Goal: Transaction & Acquisition: Purchase product/service

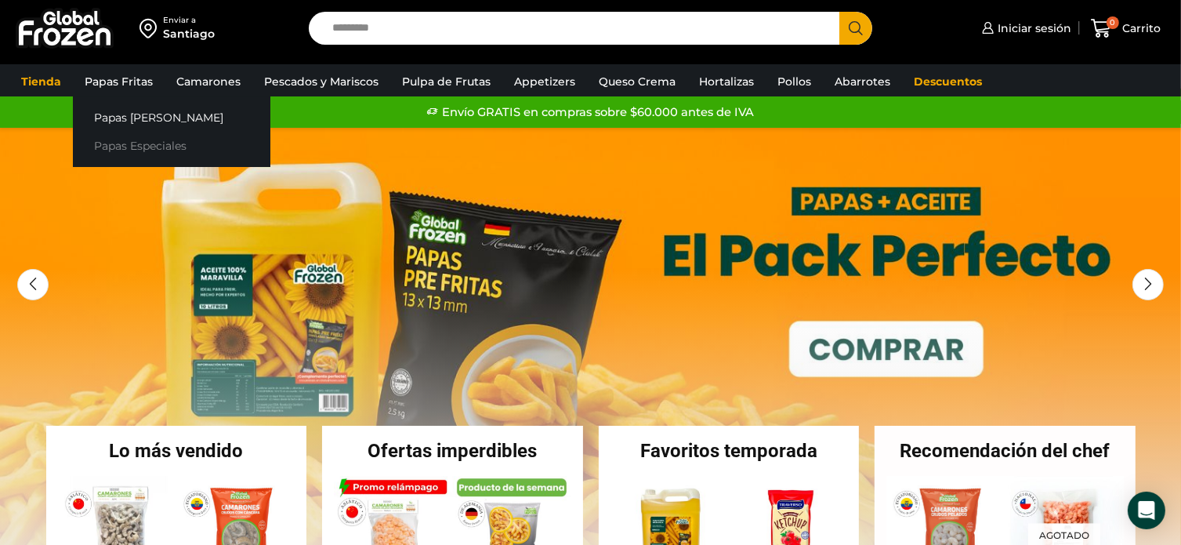
click at [153, 148] on link "Papas Especiales" at bounding box center [171, 146] width 197 height 29
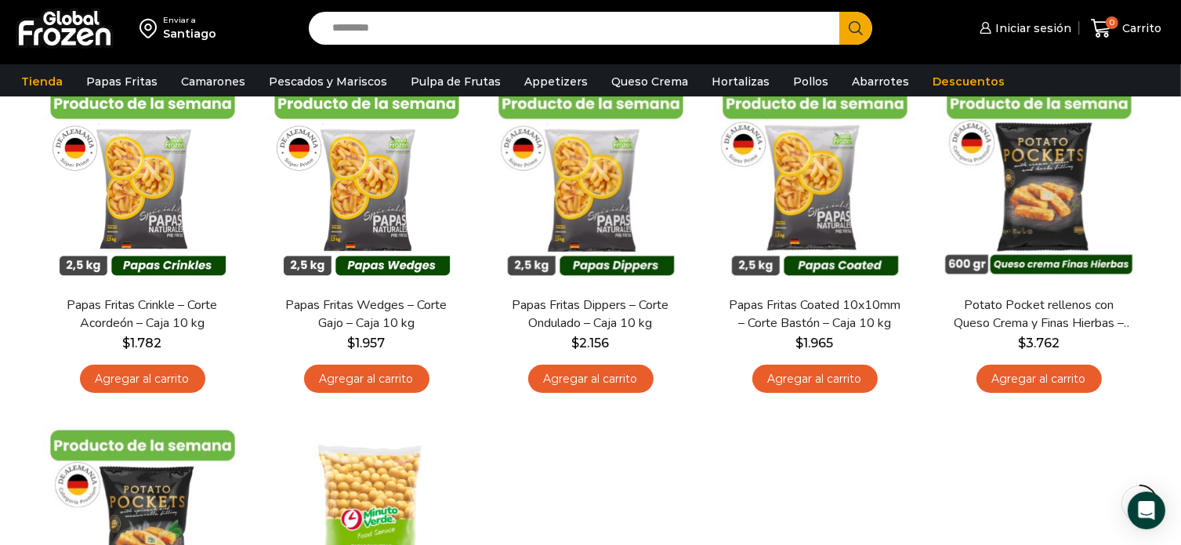
scroll to position [78, 0]
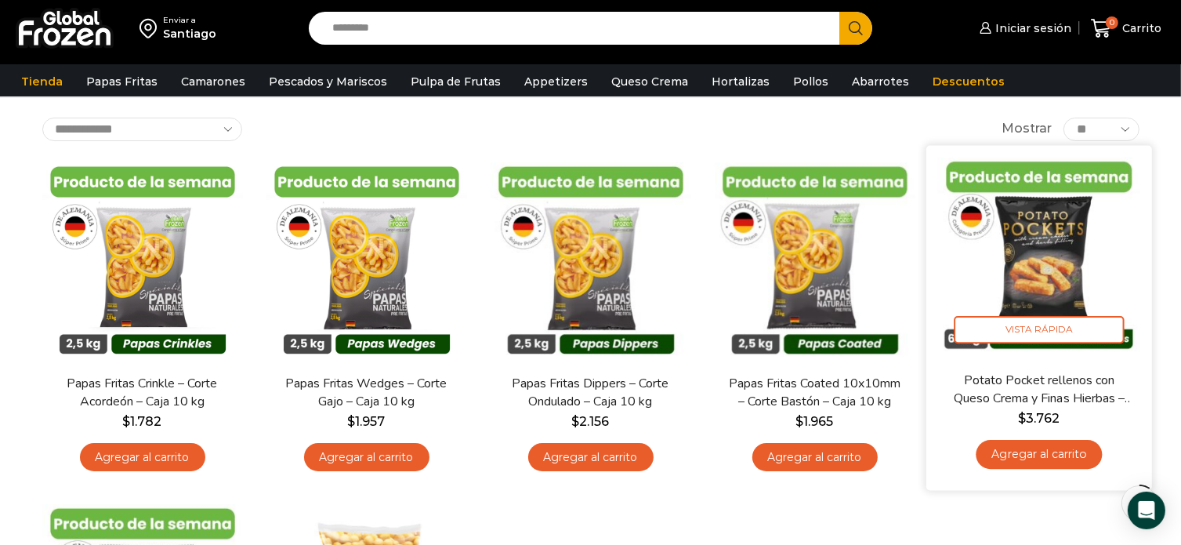
click at [1047, 224] on img at bounding box center [1039, 258] width 202 height 202
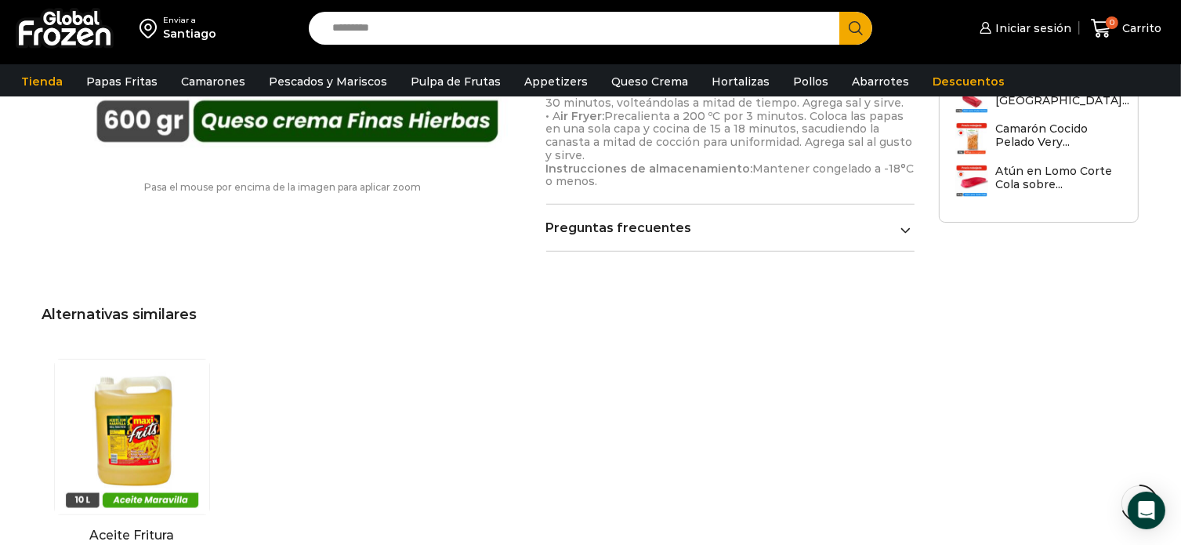
scroll to position [784, 0]
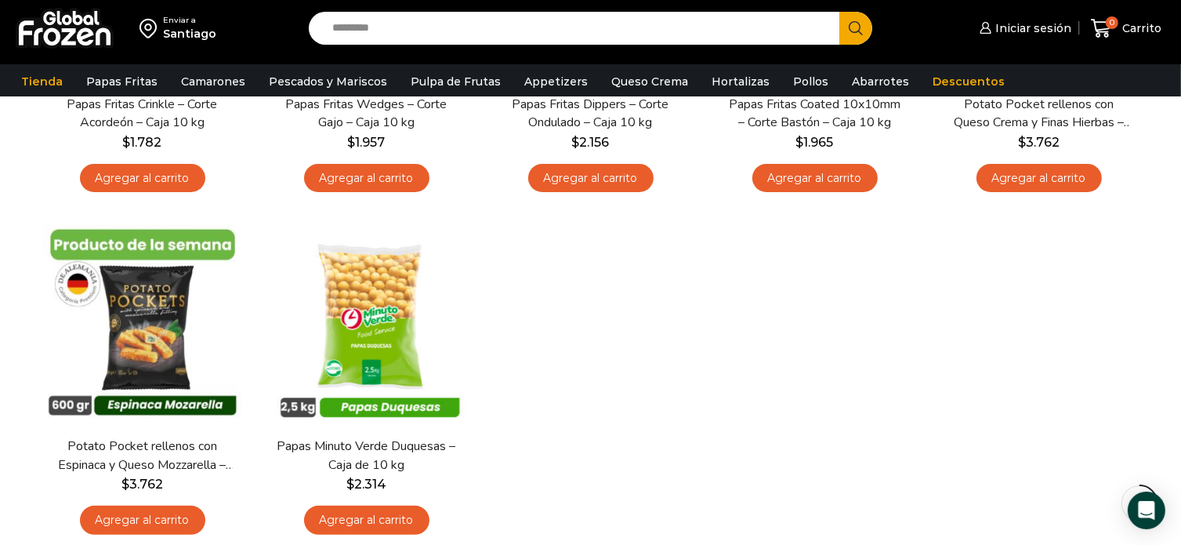
scroll to position [392, 0]
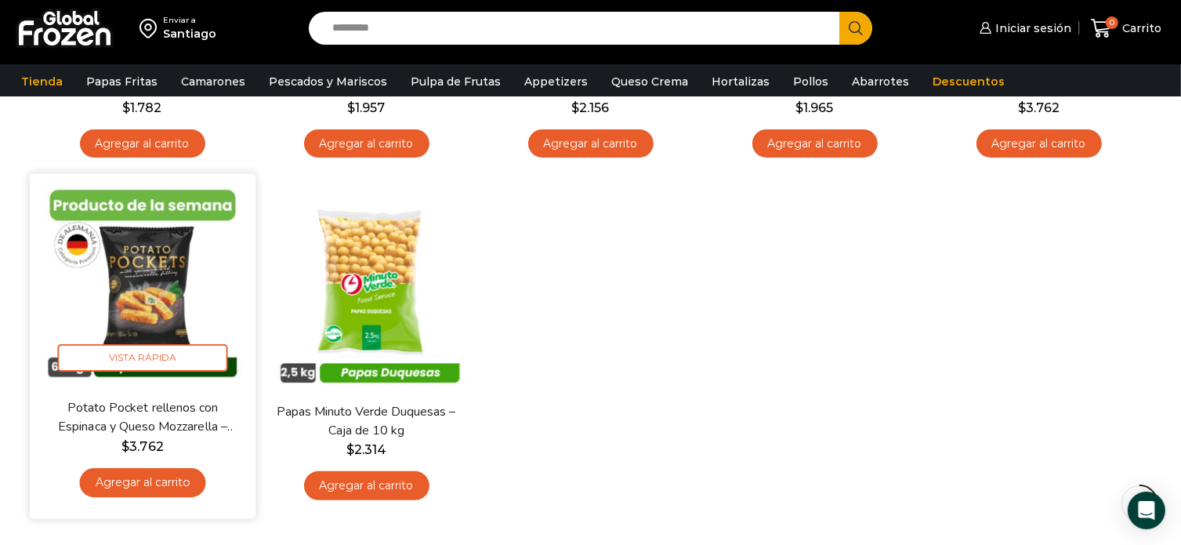
click at [153, 261] on img at bounding box center [143, 287] width 202 height 202
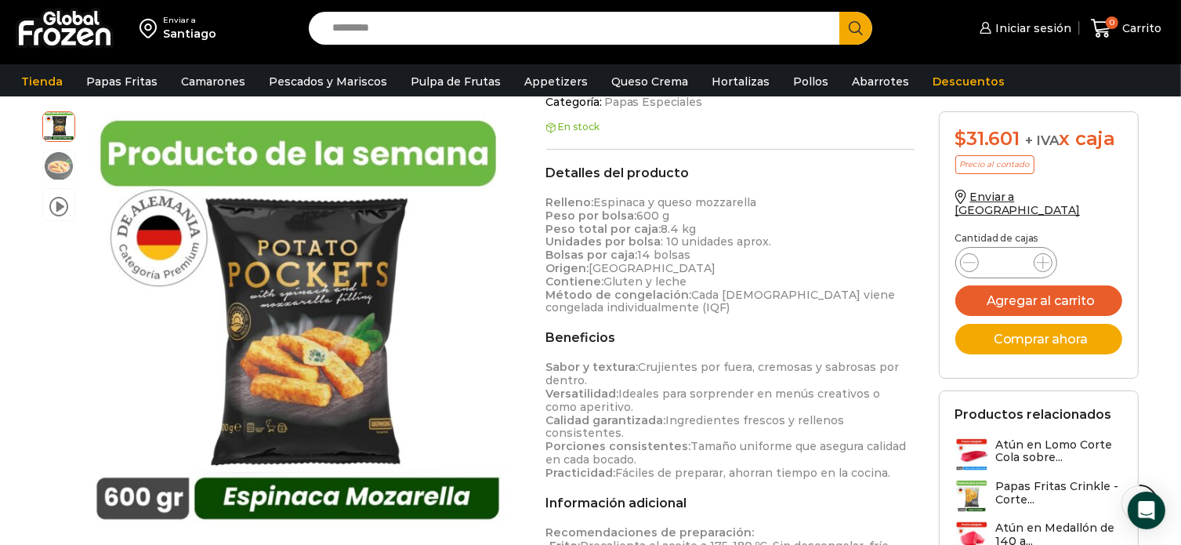
scroll to position [549, 0]
